Goal: Task Accomplishment & Management: Manage account settings

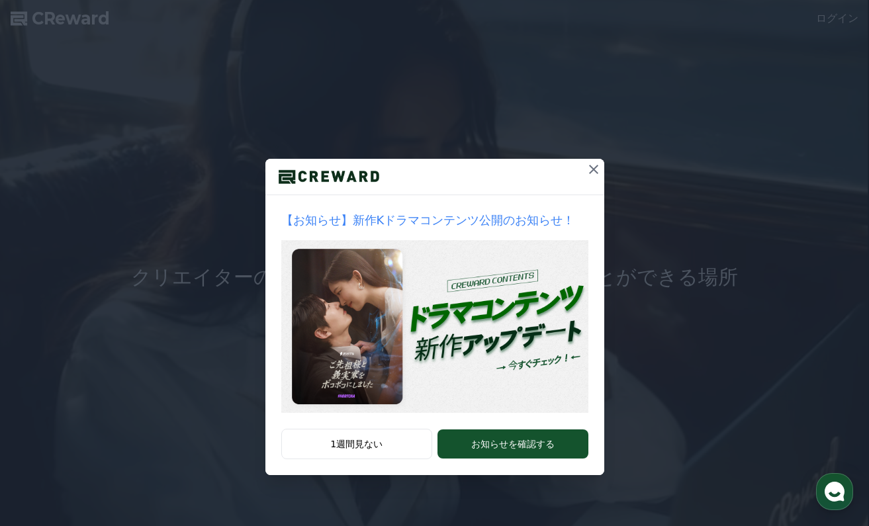
click at [590, 175] on icon at bounding box center [594, 170] width 16 height 16
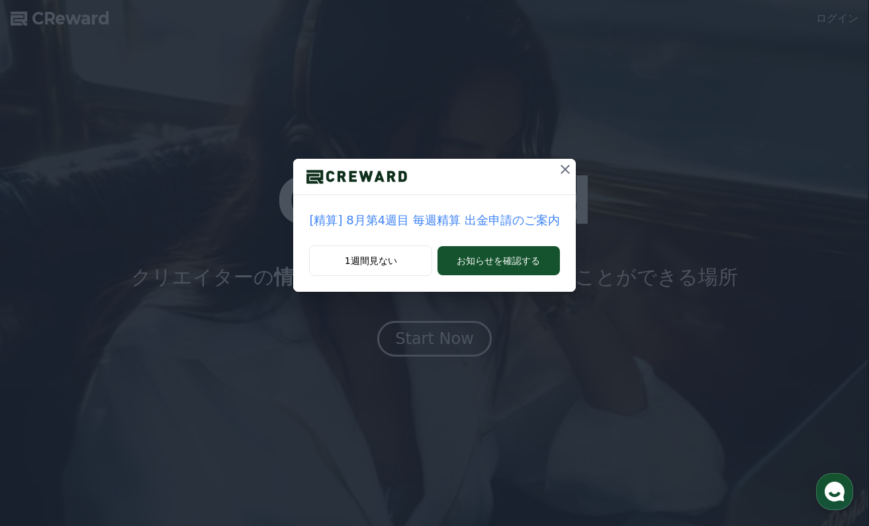
click at [562, 168] on icon at bounding box center [565, 170] width 16 height 16
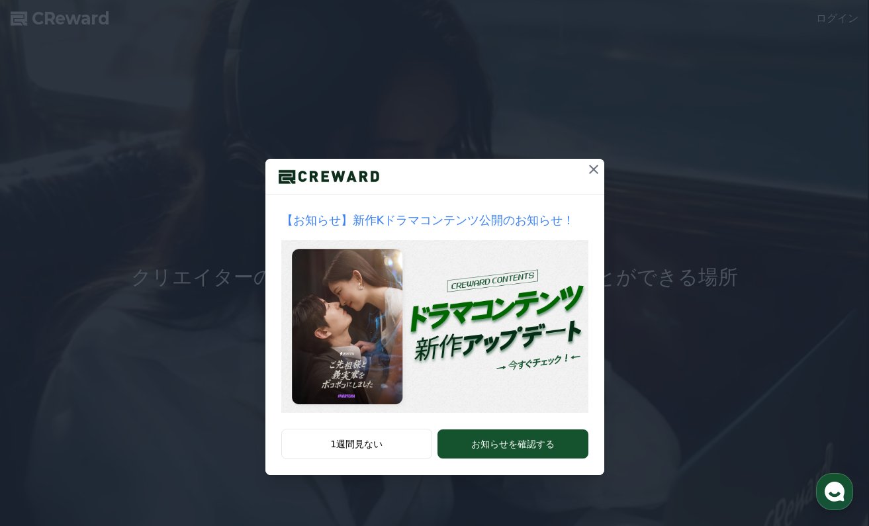
click at [596, 169] on icon at bounding box center [594, 170] width 16 height 16
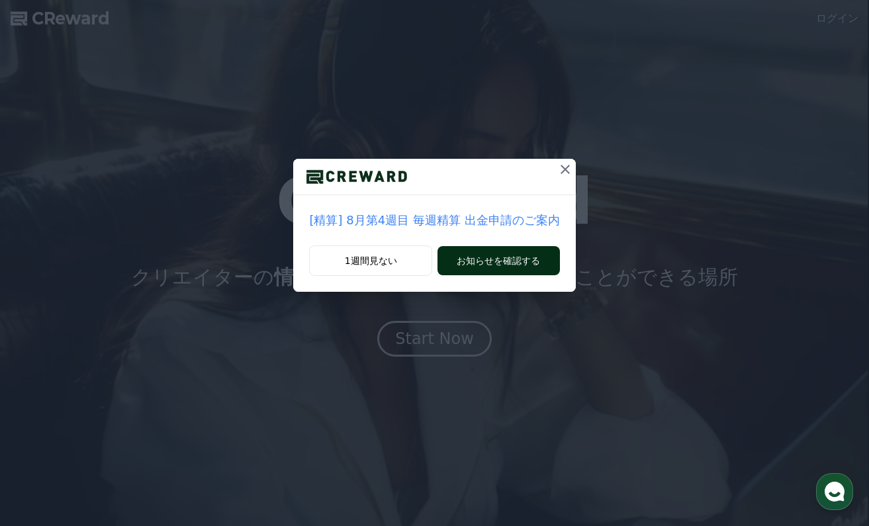
click at [502, 260] on button "お知らせを確認する" at bounding box center [499, 260] width 122 height 29
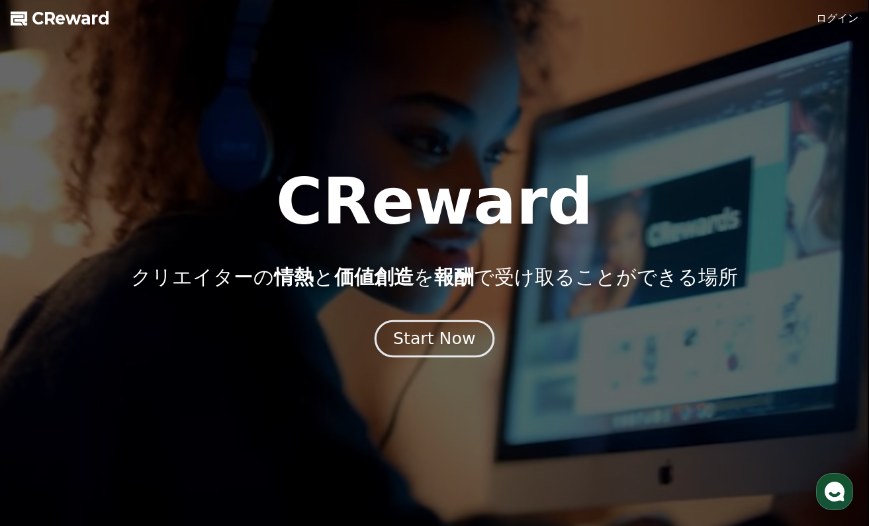
click at [453, 328] on div "Start Now" at bounding box center [434, 339] width 82 height 23
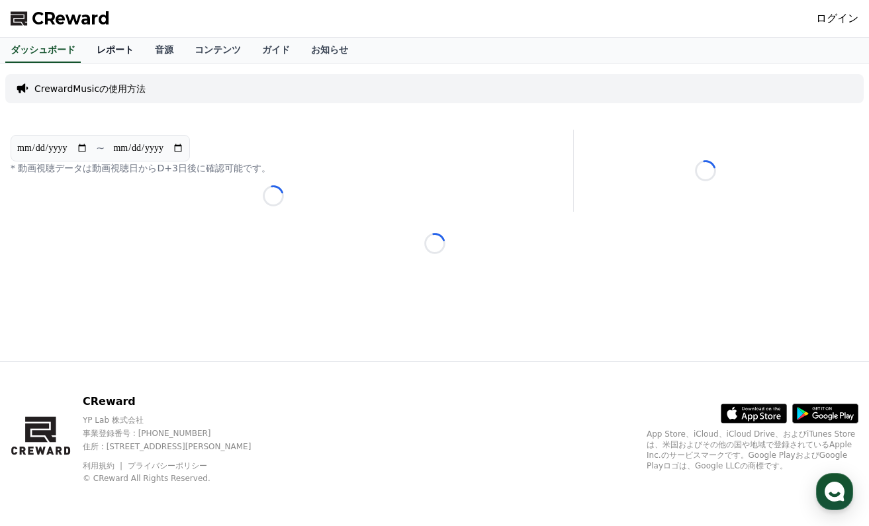
click at [107, 50] on link "レポート" at bounding box center [115, 50] width 58 height 25
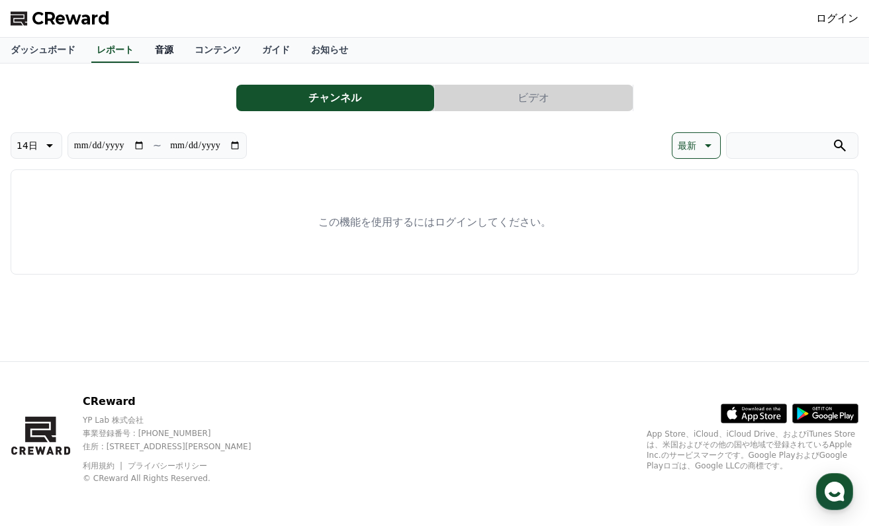
click at [154, 50] on link "音源" at bounding box center [164, 50] width 40 height 25
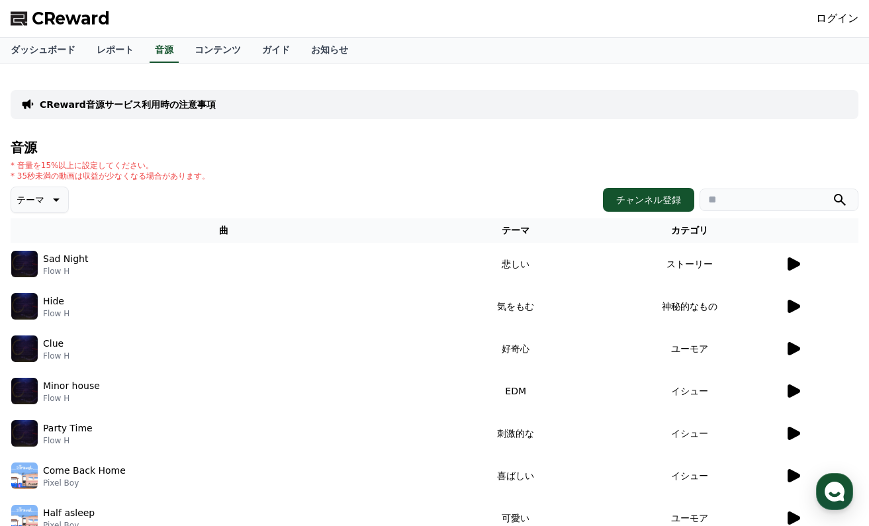
click at [788, 264] on icon at bounding box center [794, 263] width 13 height 13
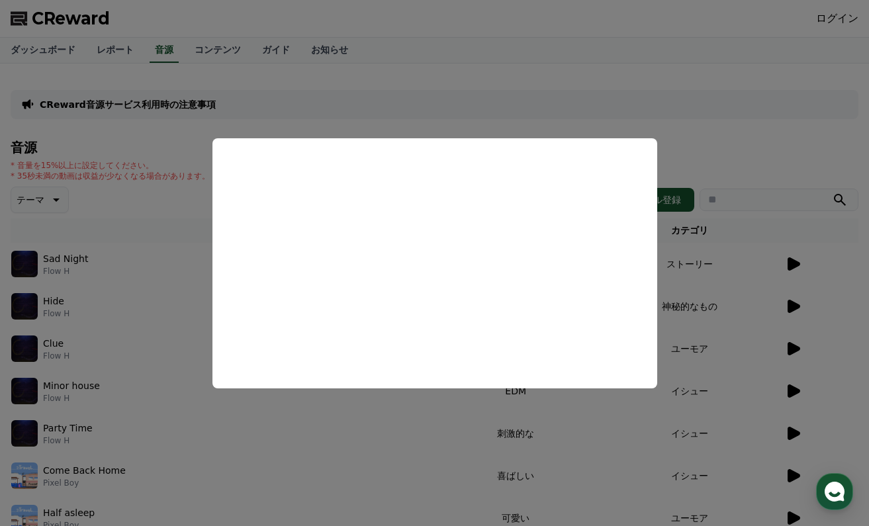
click at [404, 66] on button "close modal" at bounding box center [434, 263] width 869 height 526
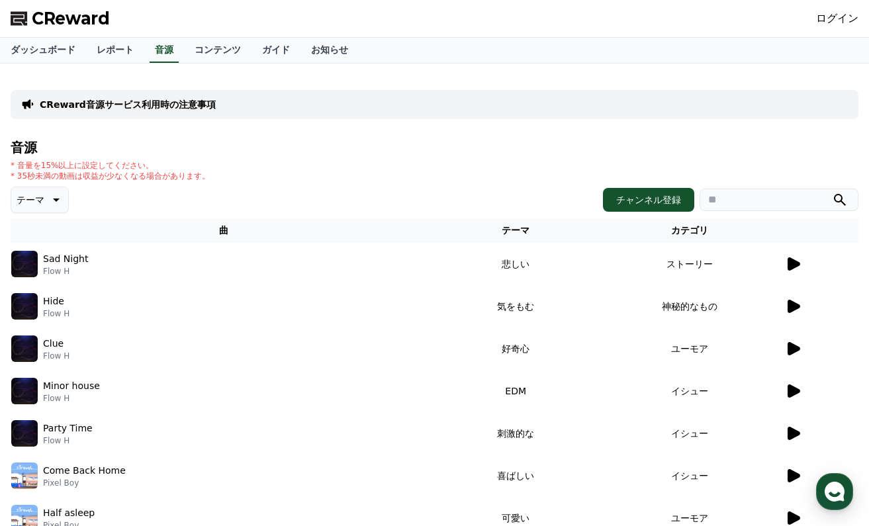
click at [250, 194] on div "テーマ チャンネル登録" at bounding box center [435, 200] width 848 height 26
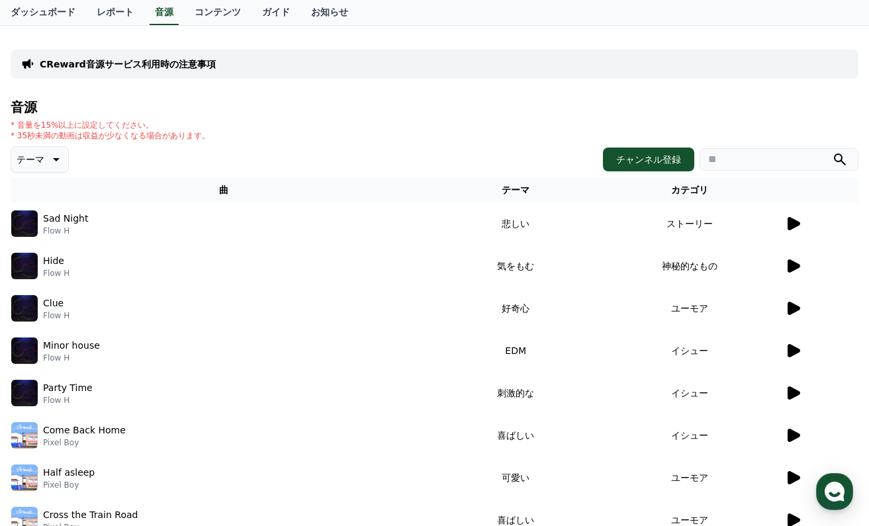
scroll to position [111, 0]
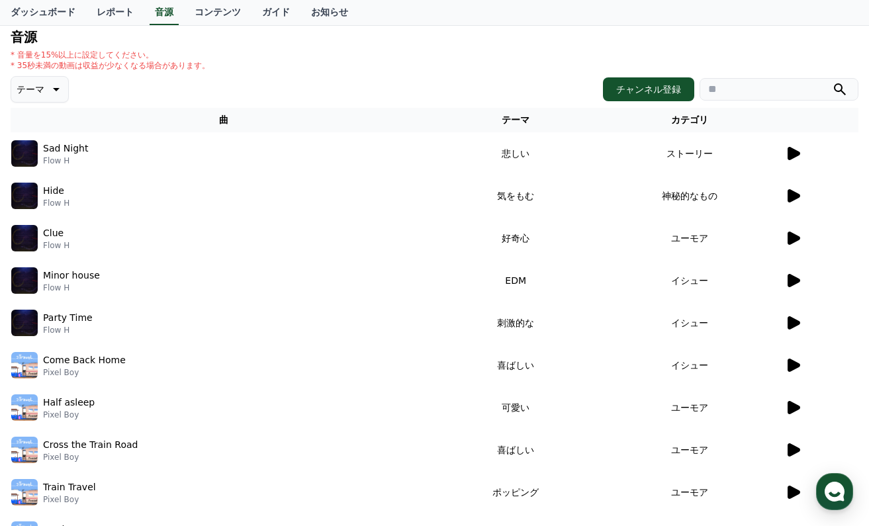
click at [48, 150] on p "Sad Night" at bounding box center [65, 149] width 45 height 14
click at [12, 154] on img at bounding box center [24, 153] width 26 height 26
click at [792, 161] on icon at bounding box center [793, 154] width 16 height 16
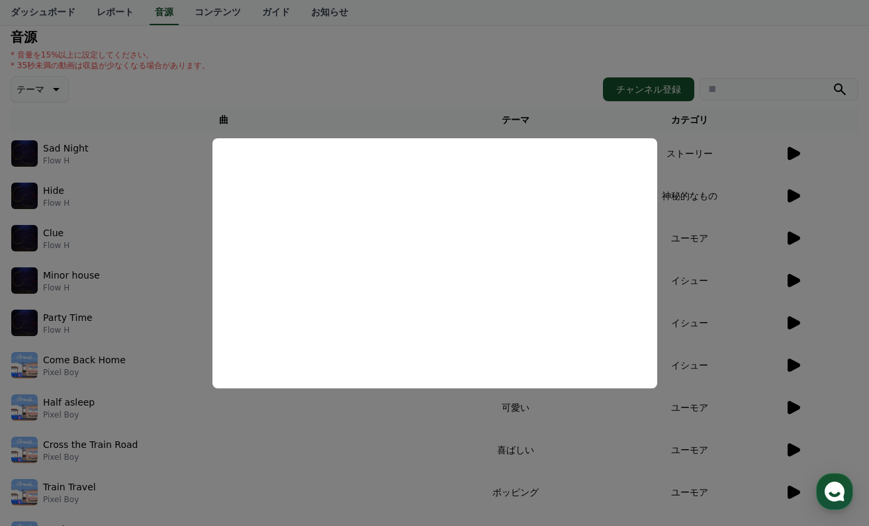
click at [244, 91] on button "close modal" at bounding box center [434, 263] width 869 height 526
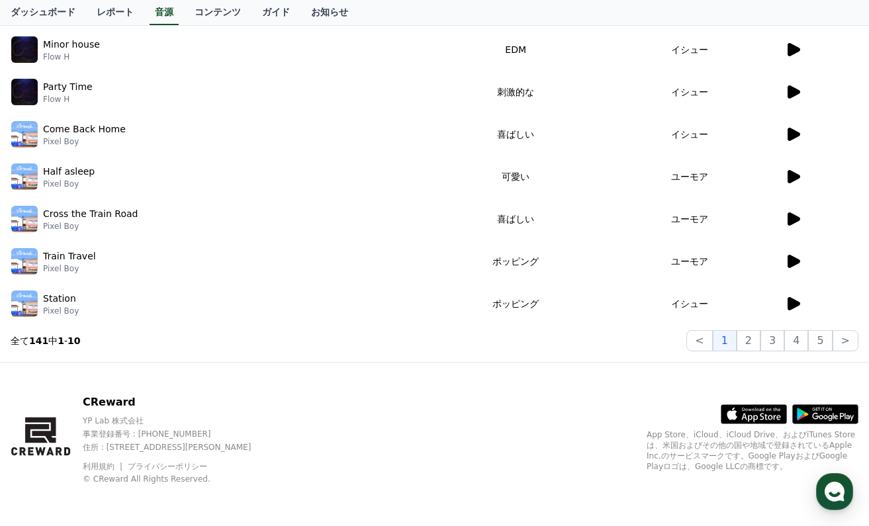
scroll to position [342, 0]
click at [765, 411] on icon at bounding box center [769, 414] width 35 height 20
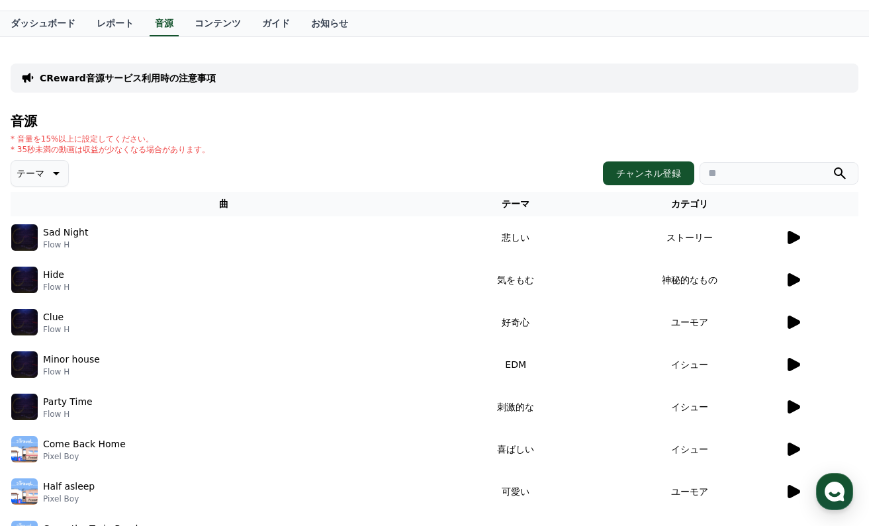
scroll to position [0, 0]
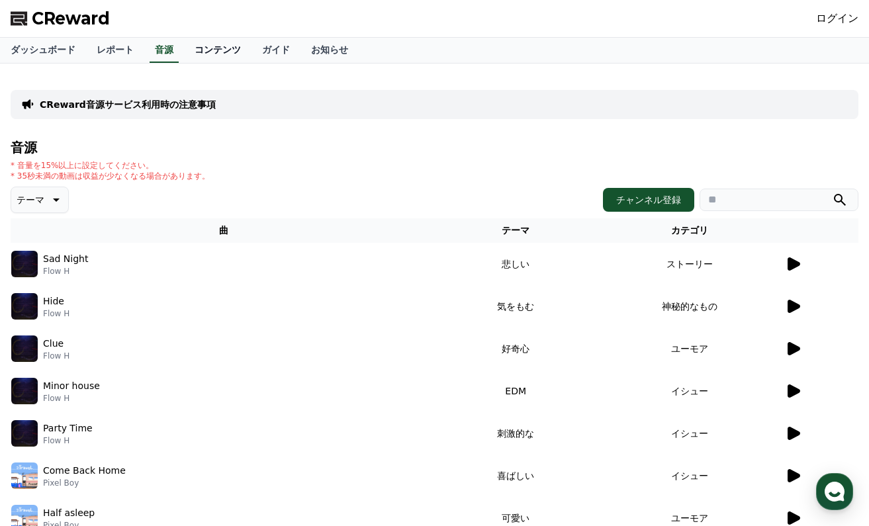
click at [189, 50] on link "コンテンツ" at bounding box center [218, 50] width 68 height 25
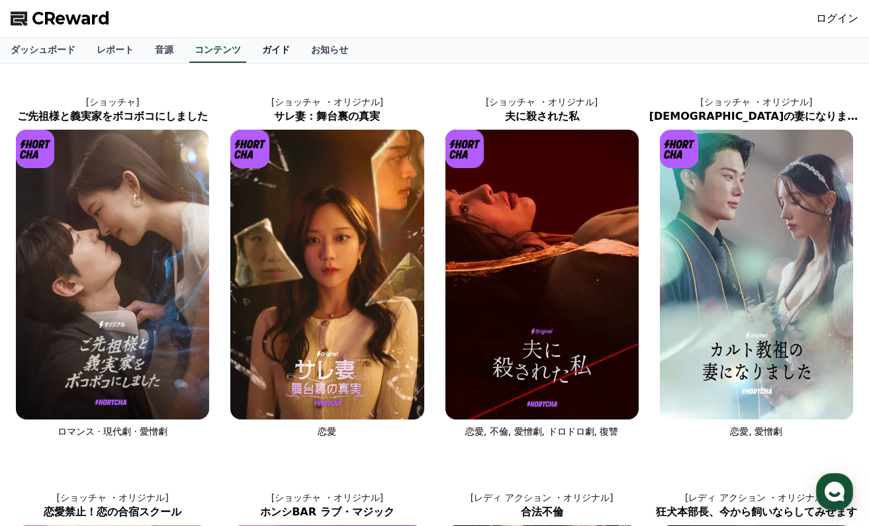
click at [252, 52] on link "ガイド" at bounding box center [276, 50] width 49 height 25
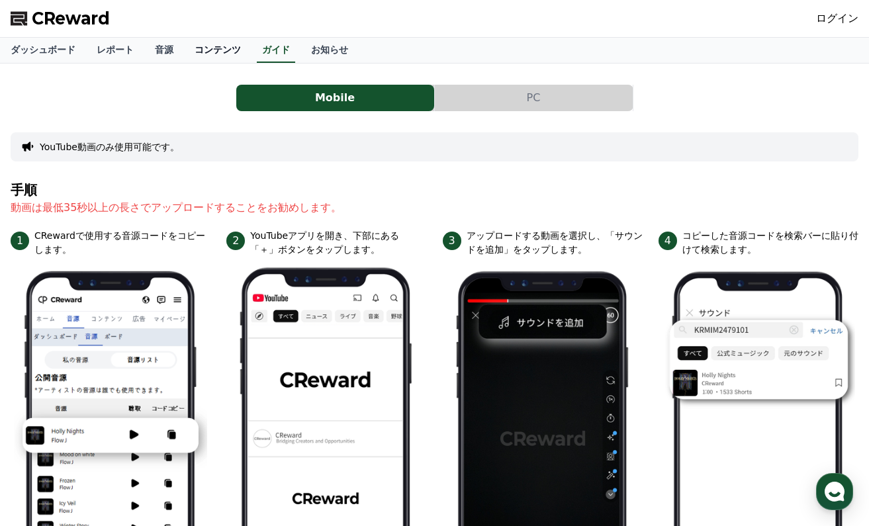
click at [186, 45] on link "コンテンツ" at bounding box center [218, 50] width 68 height 25
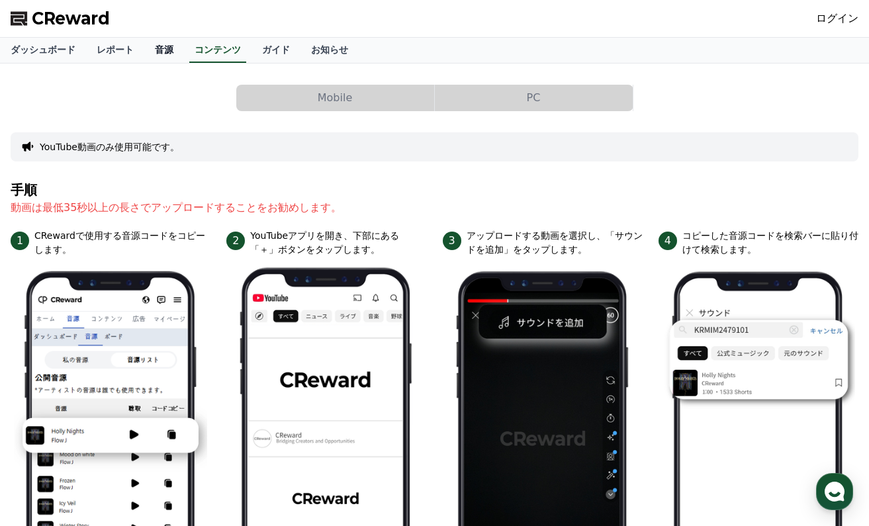
click at [144, 54] on link "音源" at bounding box center [164, 50] width 40 height 25
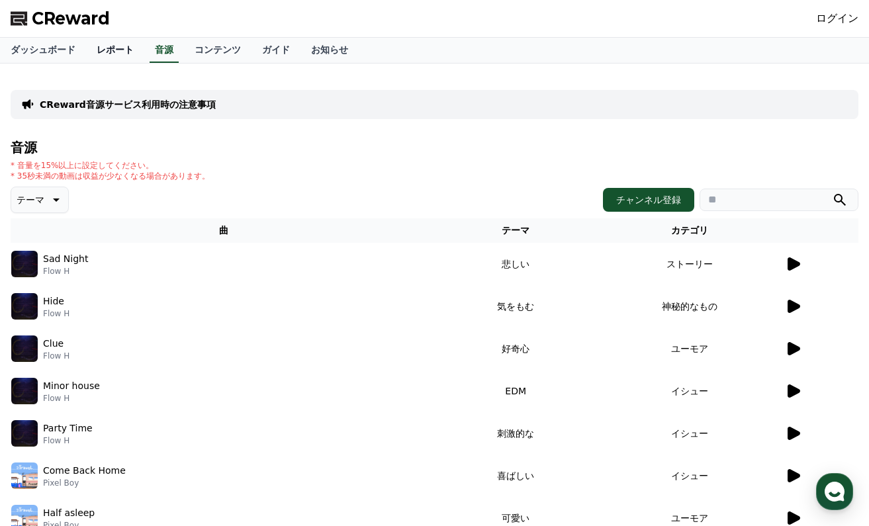
click at [86, 52] on link "レポート" at bounding box center [115, 50] width 58 height 25
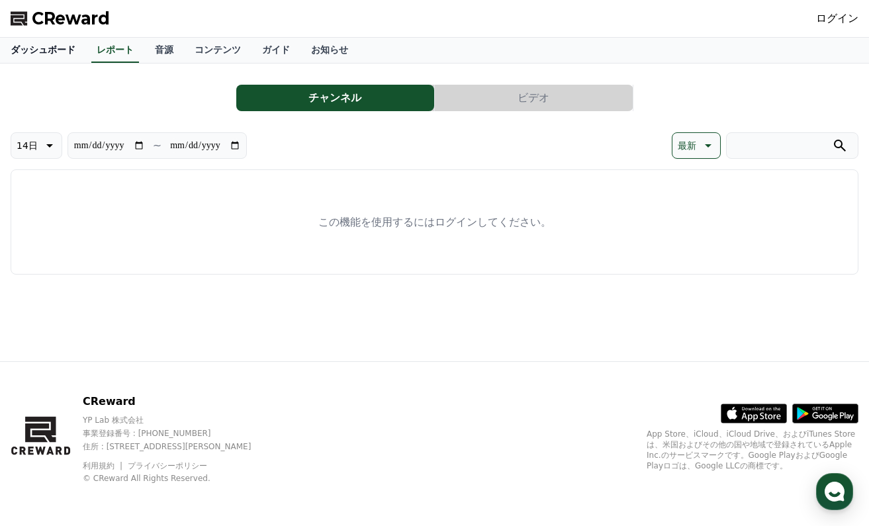
click at [41, 50] on link "ダッシュボード" at bounding box center [43, 50] width 86 height 25
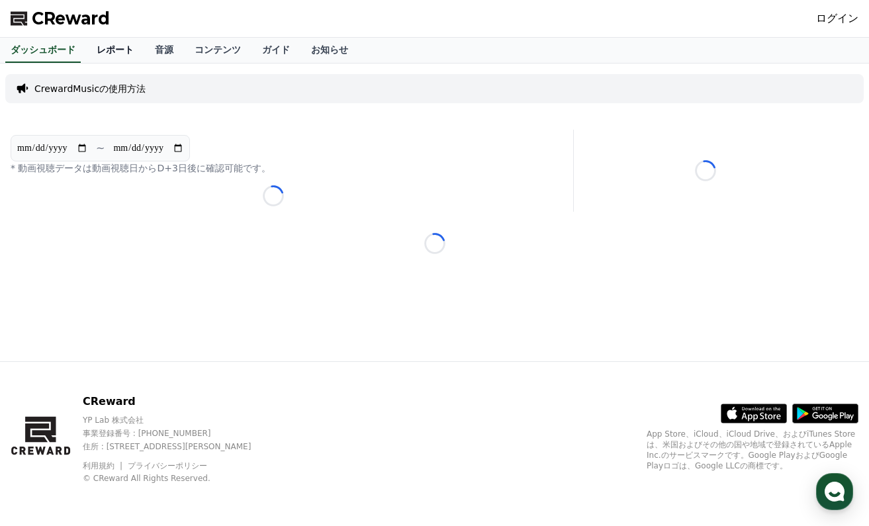
click at [111, 44] on link "レポート" at bounding box center [115, 50] width 58 height 25
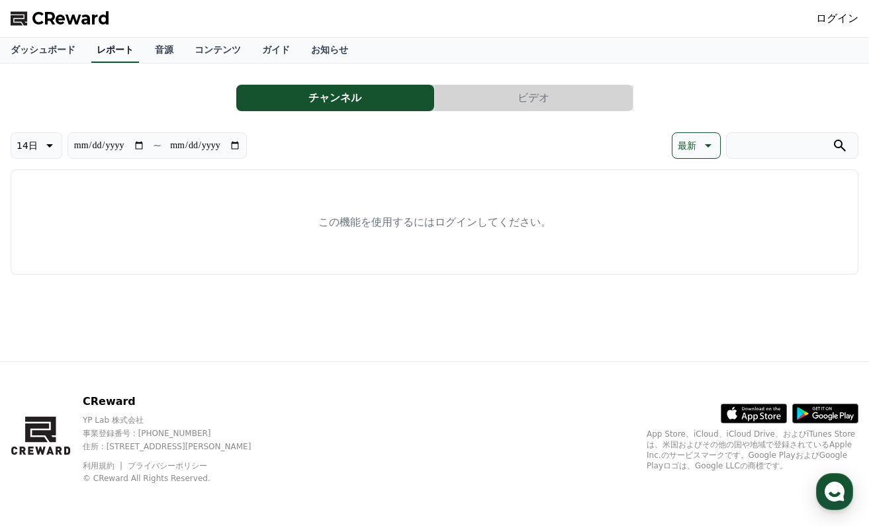
click at [91, 51] on link "レポート" at bounding box center [115, 50] width 48 height 25
click at [31, 55] on link "ダッシュボード" at bounding box center [43, 50] width 86 height 25
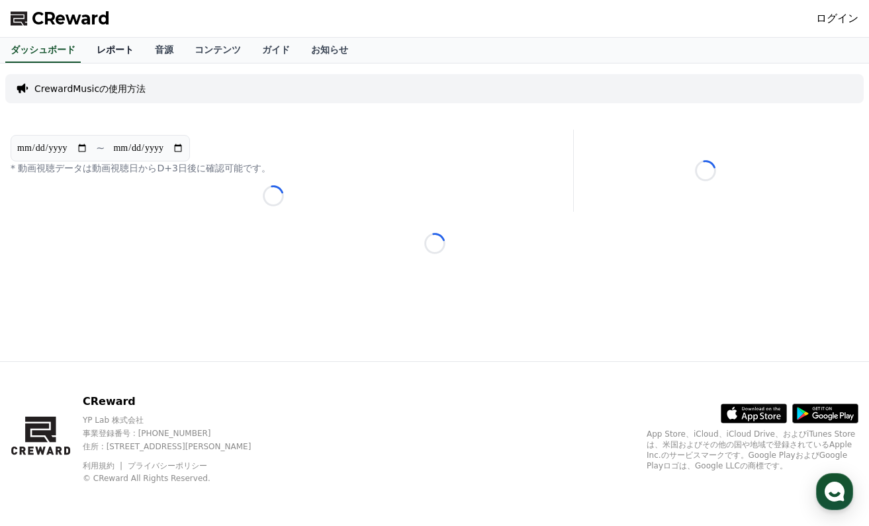
click at [93, 45] on link "レポート" at bounding box center [115, 50] width 58 height 25
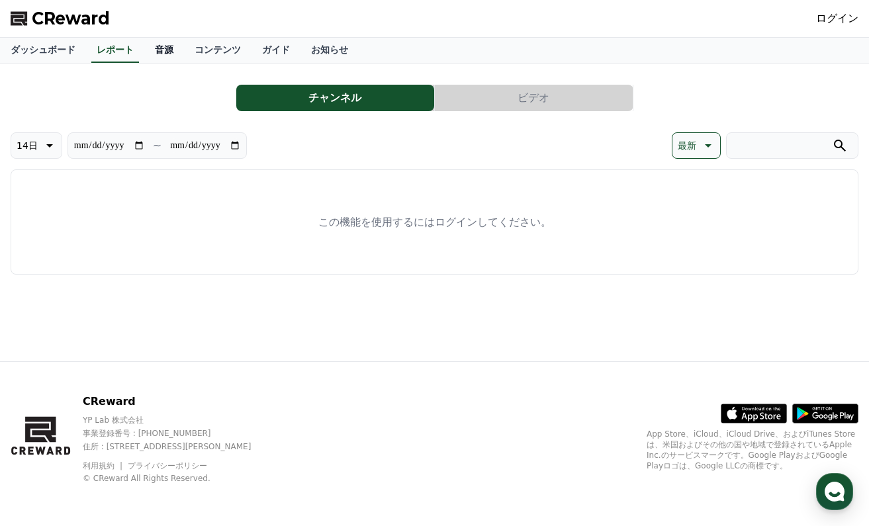
click at [151, 45] on link "音源" at bounding box center [164, 50] width 40 height 25
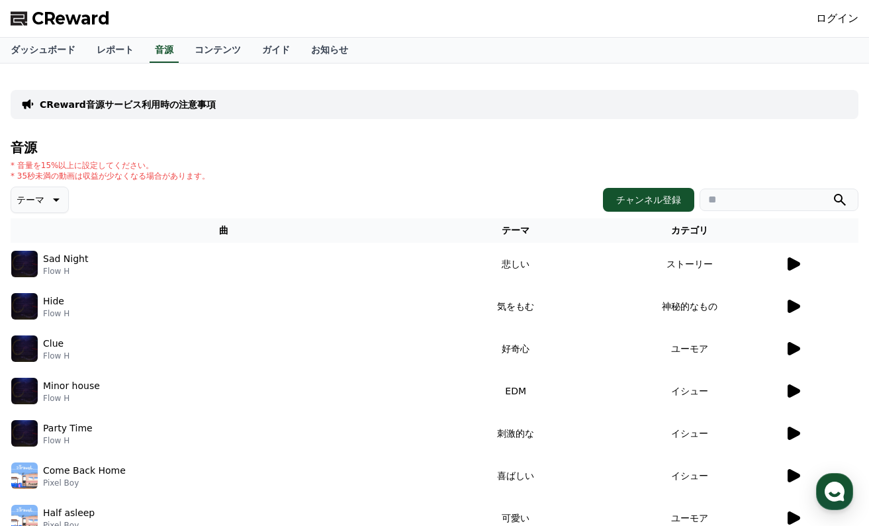
click at [265, 156] on div "音源 * 音量を15%以上に設定してください。 * 35秒未満の動画は収益が少なくなる場合があります。 テーマ チャンネル登録 曲 テーマ カテゴリ Sad …" at bounding box center [435, 416] width 848 height 553
click at [842, 24] on link "ログイン" at bounding box center [837, 19] width 42 height 16
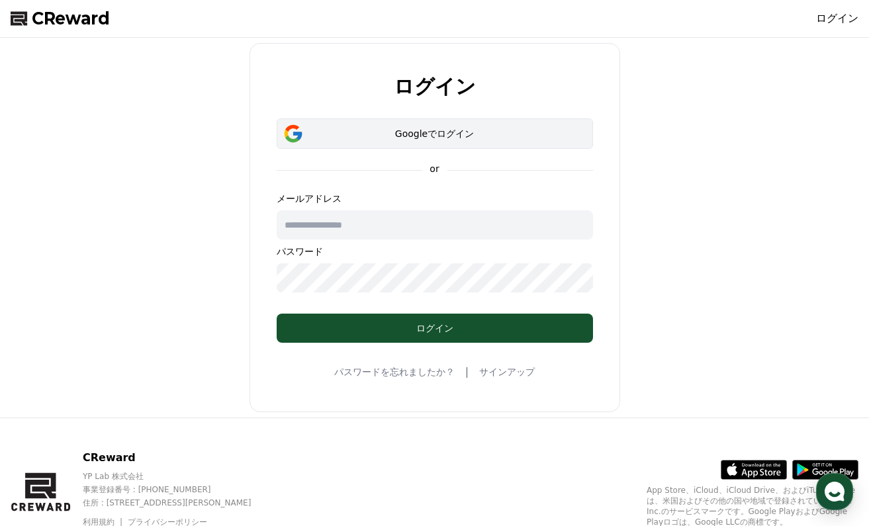
click at [401, 126] on button "Googleでログイン" at bounding box center [435, 133] width 316 height 30
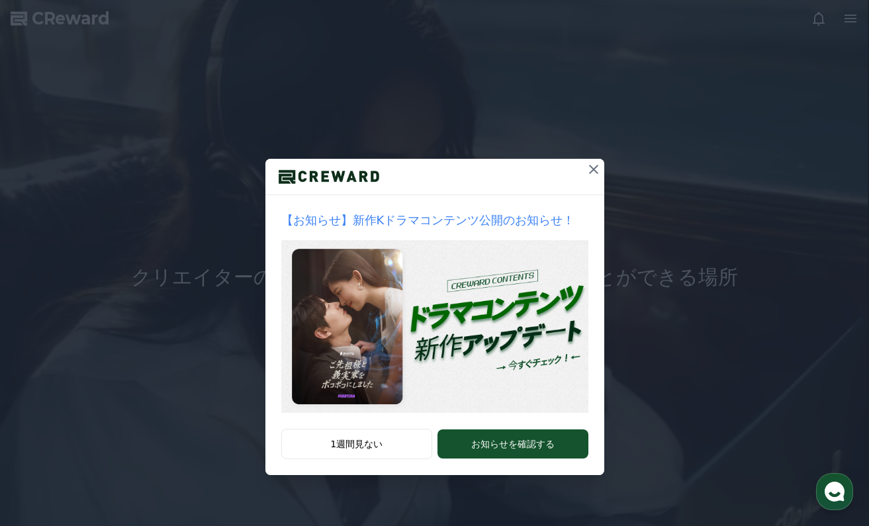
click at [592, 169] on icon at bounding box center [593, 169] width 9 height 9
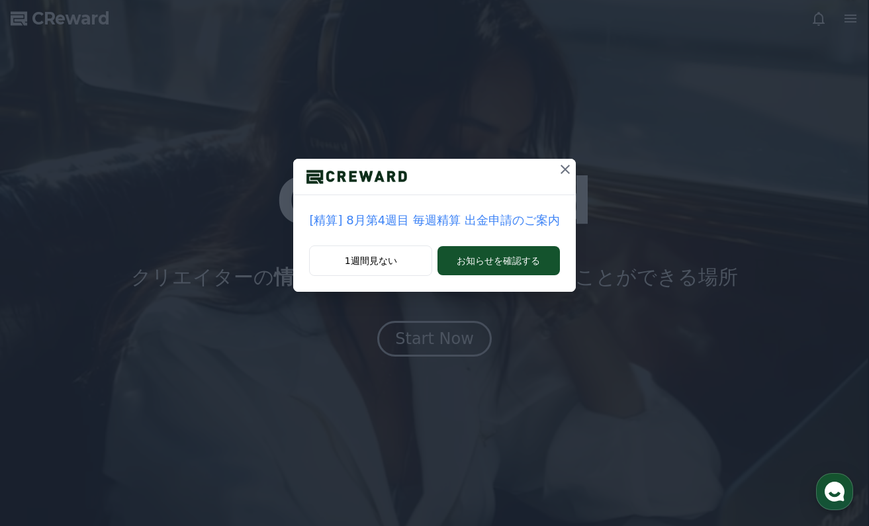
click at [569, 165] on button at bounding box center [565, 169] width 21 height 21
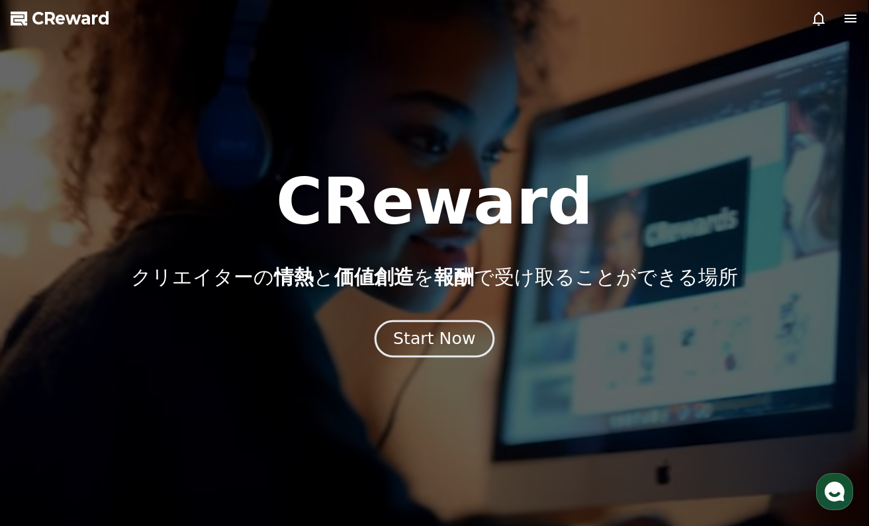
click at [426, 353] on button "Start Now" at bounding box center [435, 339] width 120 height 38
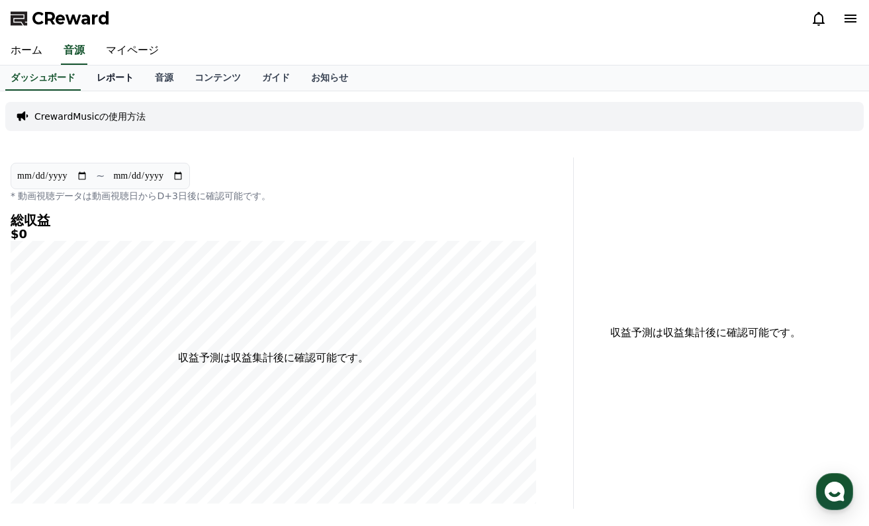
click at [86, 81] on link "レポート" at bounding box center [115, 78] width 58 height 25
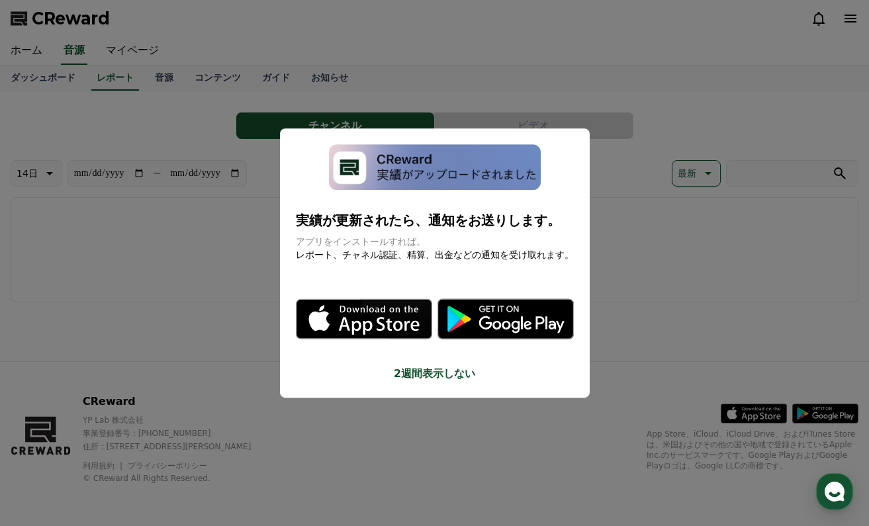
click at [575, 83] on button "close modal" at bounding box center [434, 263] width 869 height 526
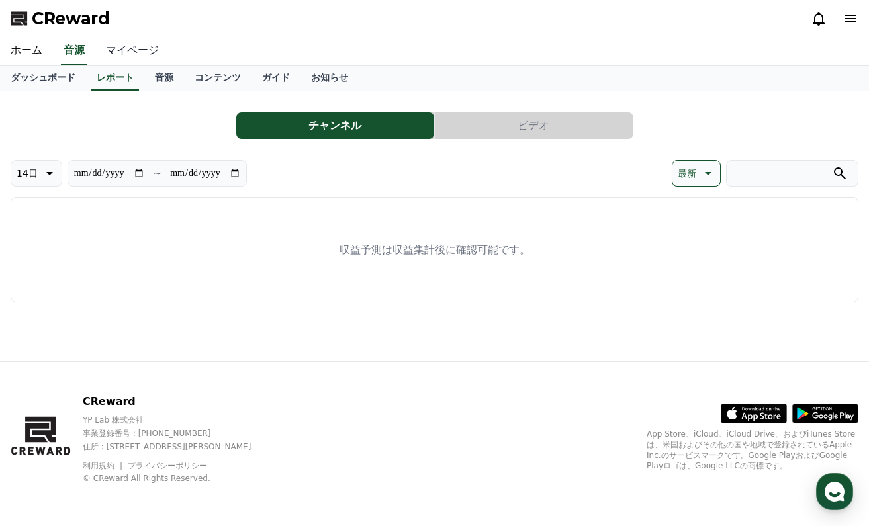
click at [106, 54] on link "マイページ" at bounding box center [132, 51] width 74 height 28
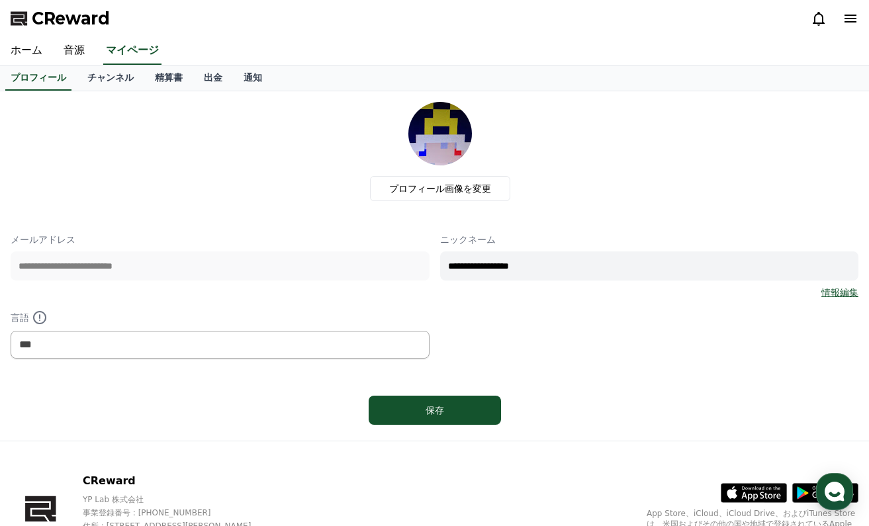
drag, startPoint x: 573, startPoint y: 257, endPoint x: 354, endPoint y: 246, distance: 219.4
click at [372, 250] on div "**********" at bounding box center [435, 296] width 848 height 126
type input "**********"
click at [800, 333] on div "**********" at bounding box center [435, 296] width 848 height 126
click at [442, 413] on div "保存" at bounding box center [434, 410] width 79 height 13
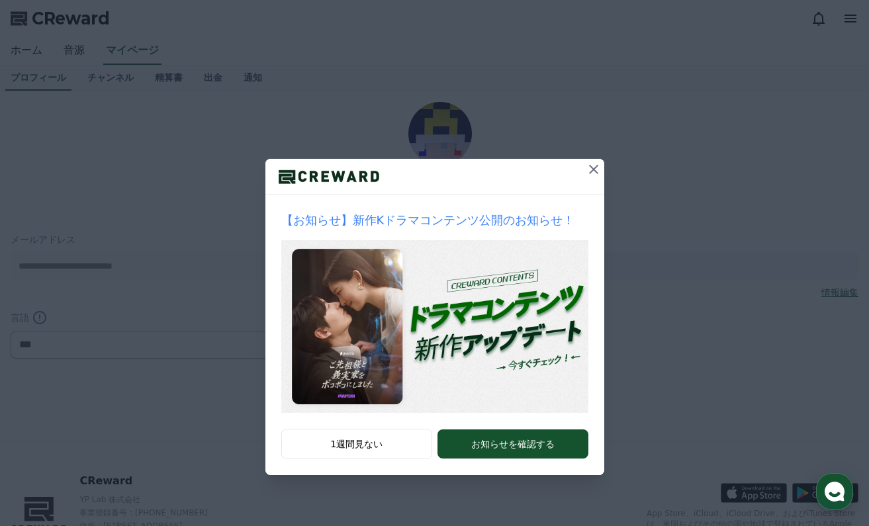
click at [594, 174] on icon at bounding box center [594, 170] width 16 height 16
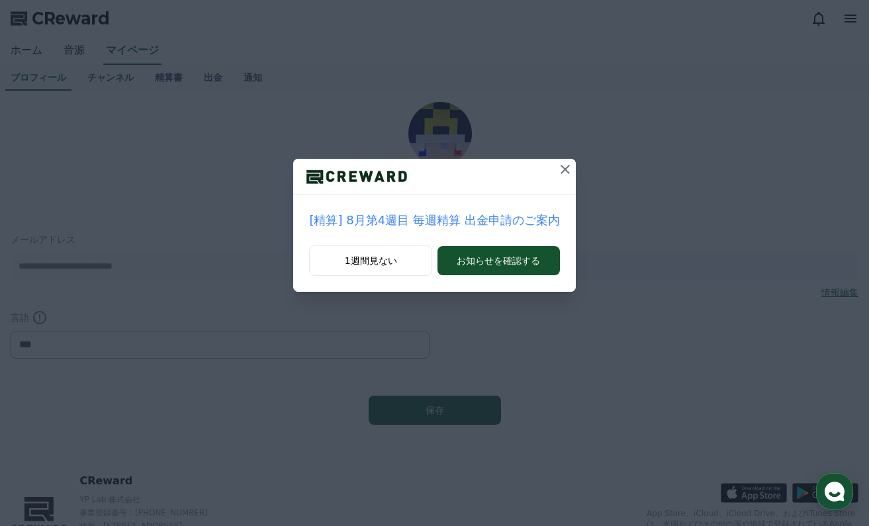
click at [563, 168] on icon at bounding box center [565, 170] width 16 height 16
